Goal: Task Accomplishment & Management: Complete application form

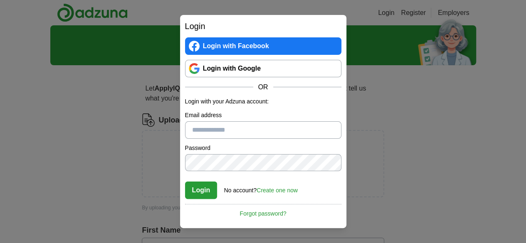
click at [268, 68] on link "Login with Google" at bounding box center [263, 68] width 156 height 17
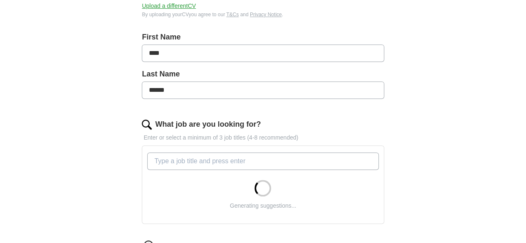
scroll to position [83, 0]
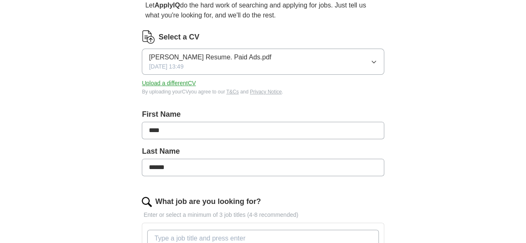
click at [284, 66] on button "Neda Arouzi Resume. Paid Ads.pdf 08/08/2025, 13:49" at bounding box center [263, 62] width 242 height 26
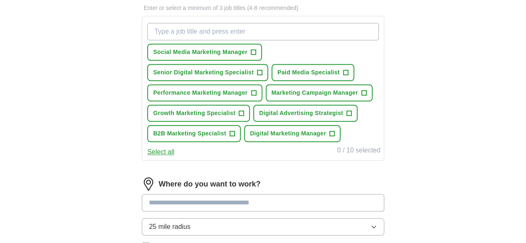
scroll to position [291, 0]
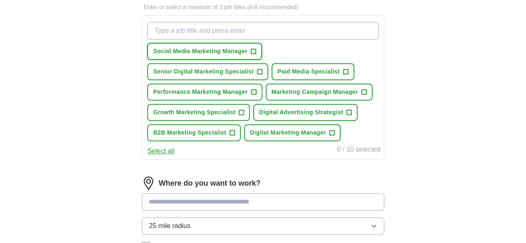
click at [228, 54] on span "Social Media Marketing Manager" at bounding box center [200, 51] width 94 height 9
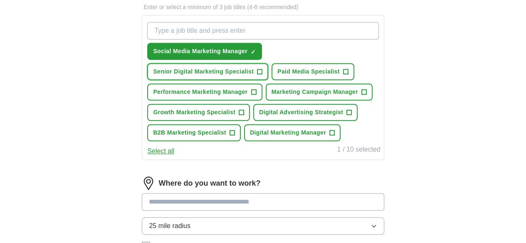
click at [222, 72] on span "Senior Digital Marketing Specialist" at bounding box center [203, 71] width 101 height 9
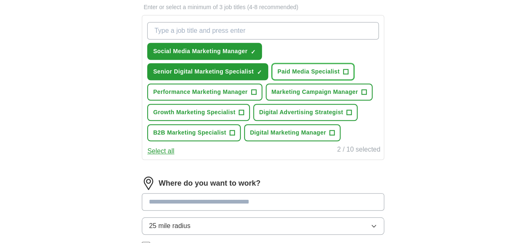
click at [277, 76] on span "Paid Media Specialist" at bounding box center [308, 71] width 62 height 9
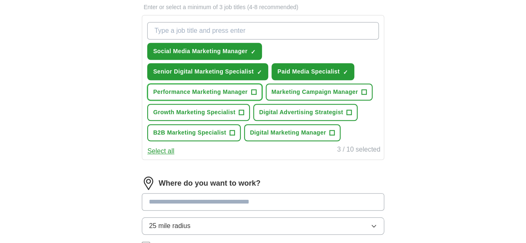
click at [215, 96] on span "Performance Marketing Manager" at bounding box center [200, 92] width 94 height 9
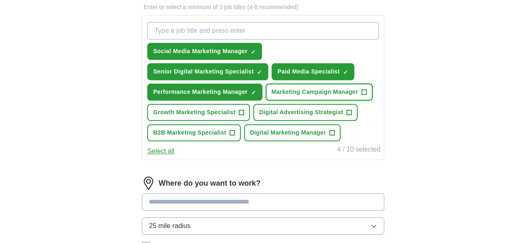
click at [271, 96] on span "Marketing Campaign Manager" at bounding box center [314, 92] width 86 height 9
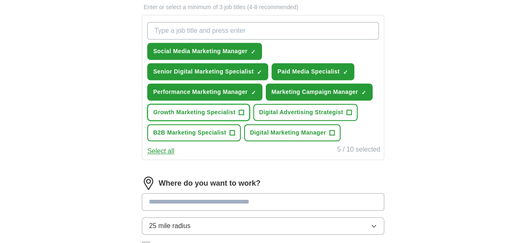
click at [215, 117] on span "Growth Marketing Specialist" at bounding box center [194, 112] width 82 height 9
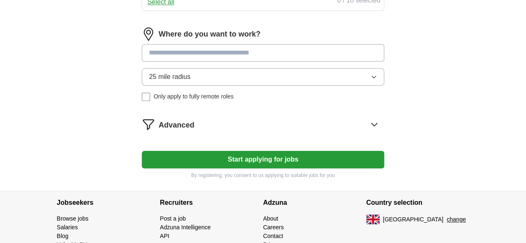
scroll to position [457, 0]
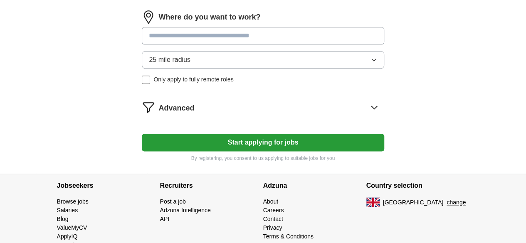
click at [232, 44] on input at bounding box center [263, 35] width 242 height 17
type input "****"
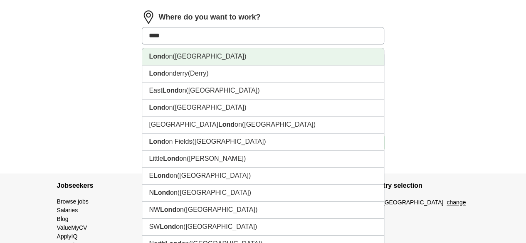
click at [165, 60] on strong "Lond" at bounding box center [157, 56] width 16 height 7
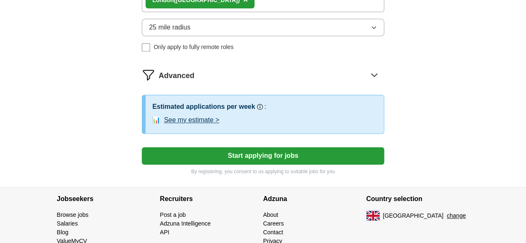
scroll to position [540, 0]
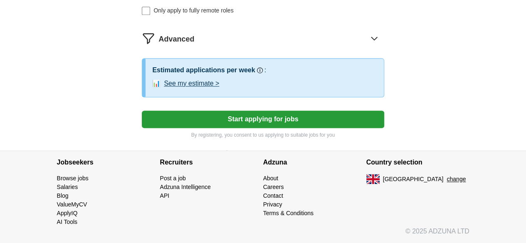
click at [368, 45] on icon at bounding box center [374, 38] width 13 height 13
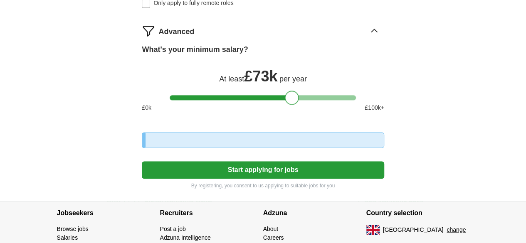
drag, startPoint x: 176, startPoint y: 178, endPoint x: 294, endPoint y: 180, distance: 117.7
click at [294, 105] on div at bounding box center [292, 98] width 14 height 14
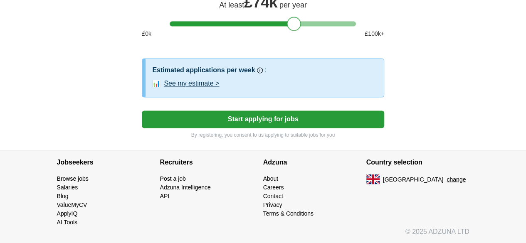
scroll to position [665, 0]
click at [248, 128] on button "Start applying for jobs" at bounding box center [263, 119] width 242 height 17
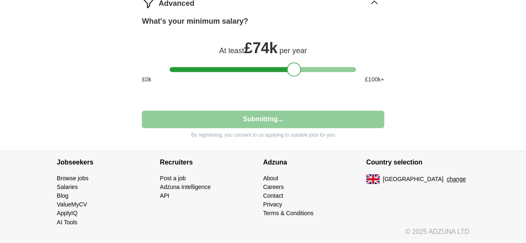
scroll to position [648, 0]
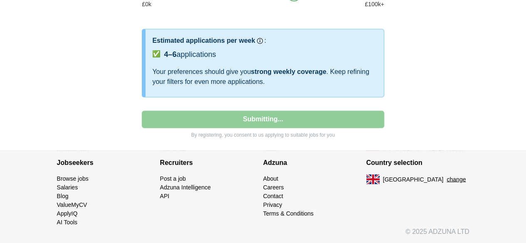
select select "**"
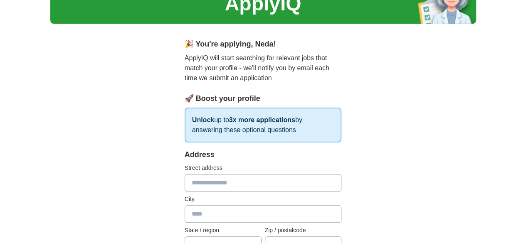
scroll to position [0, 0]
